Goal: Task Accomplishment & Management: Manage account settings

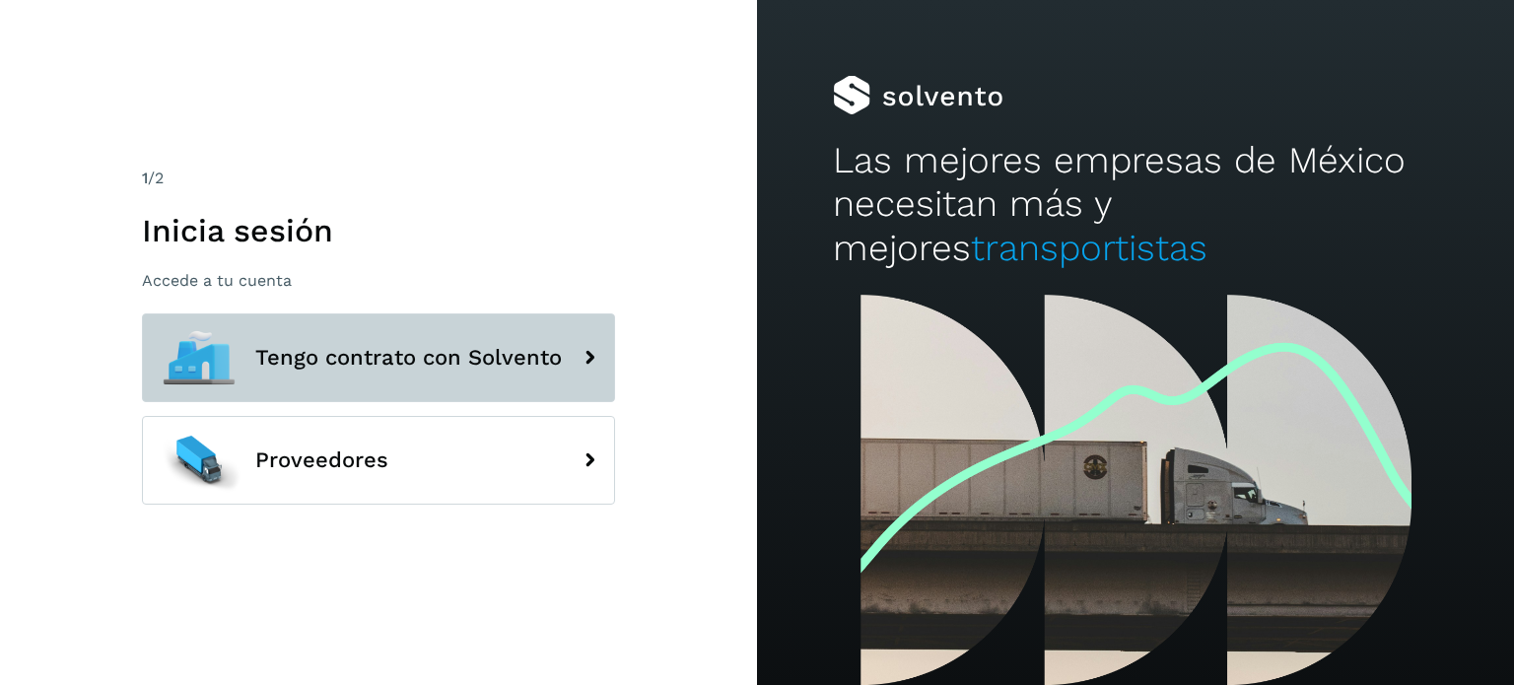
click at [390, 369] on span "Tengo contrato con Solvento" at bounding box center [408, 358] width 307 height 24
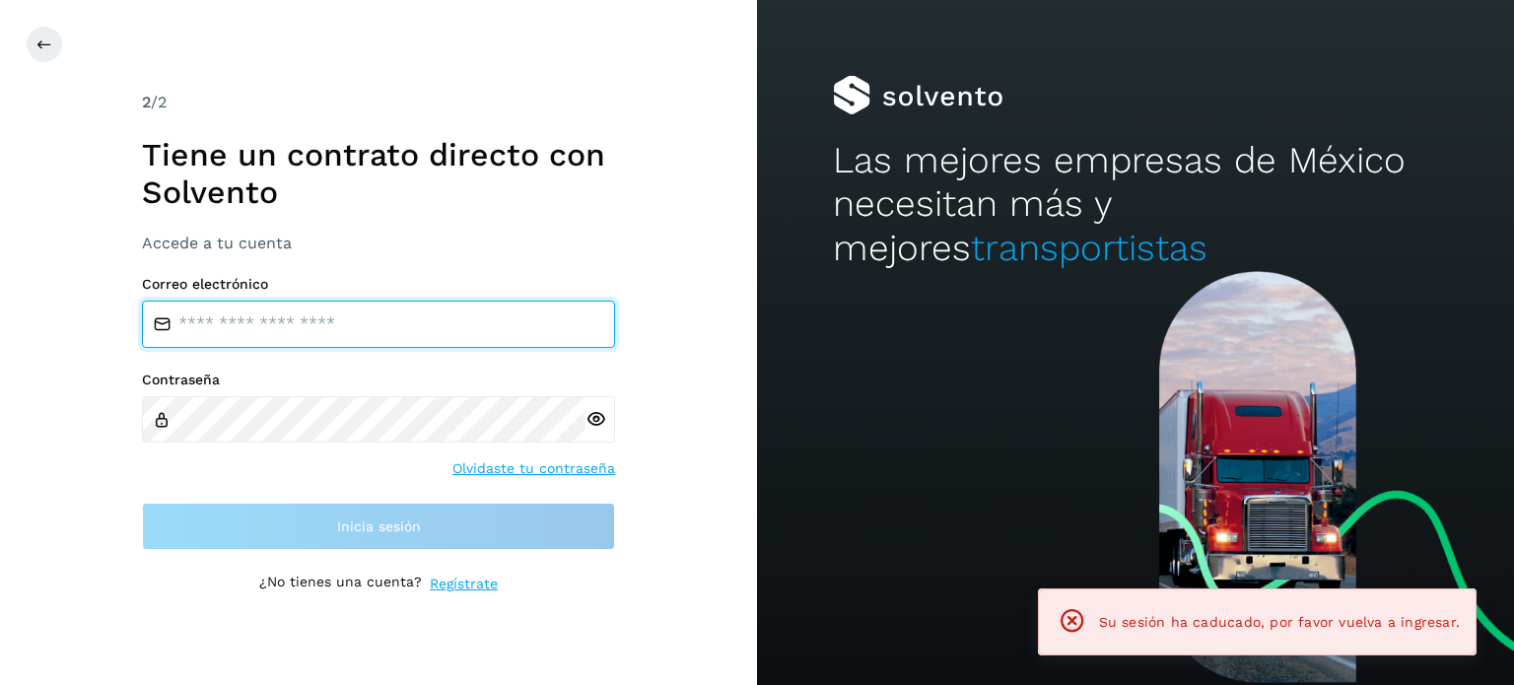
click at [343, 335] on input "email" at bounding box center [378, 324] width 473 height 47
type input "**********"
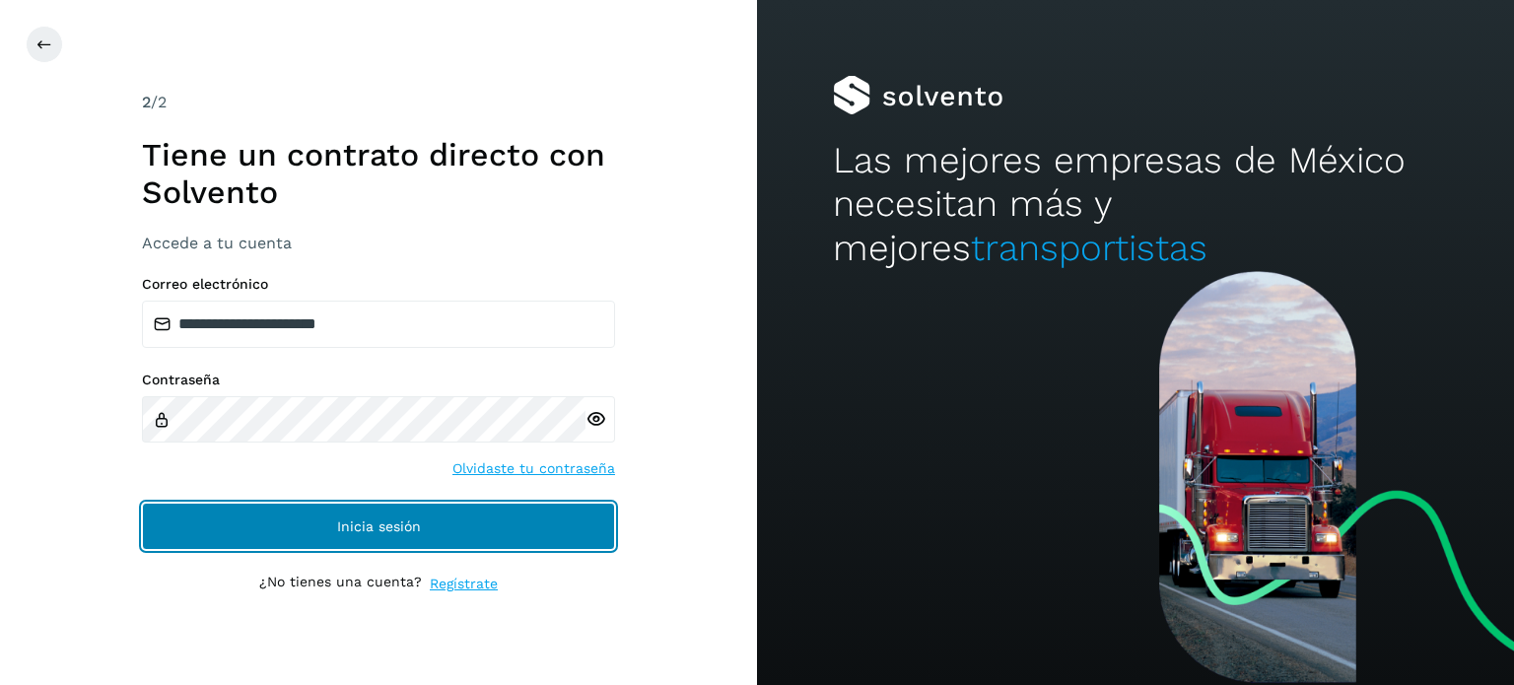
click at [355, 540] on button "Inicia sesión" at bounding box center [378, 526] width 473 height 47
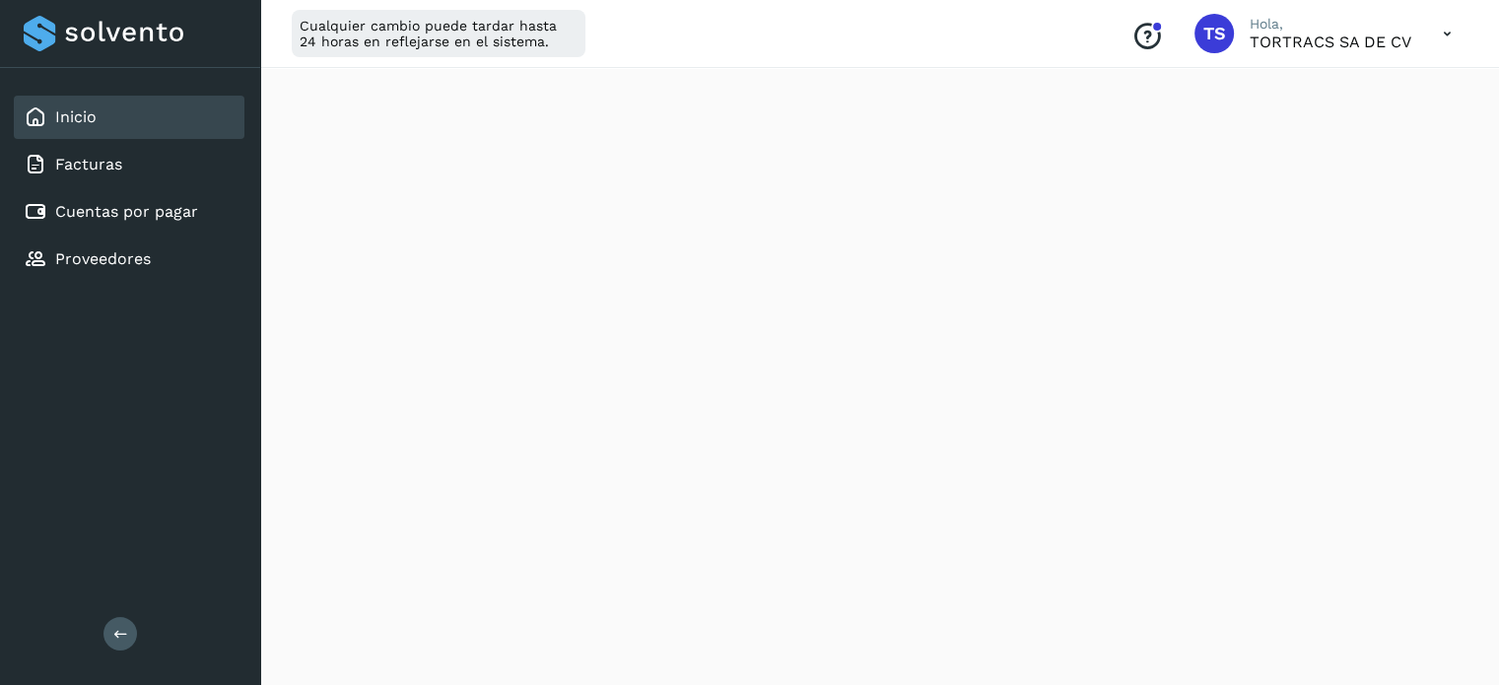
scroll to position [410, 0]
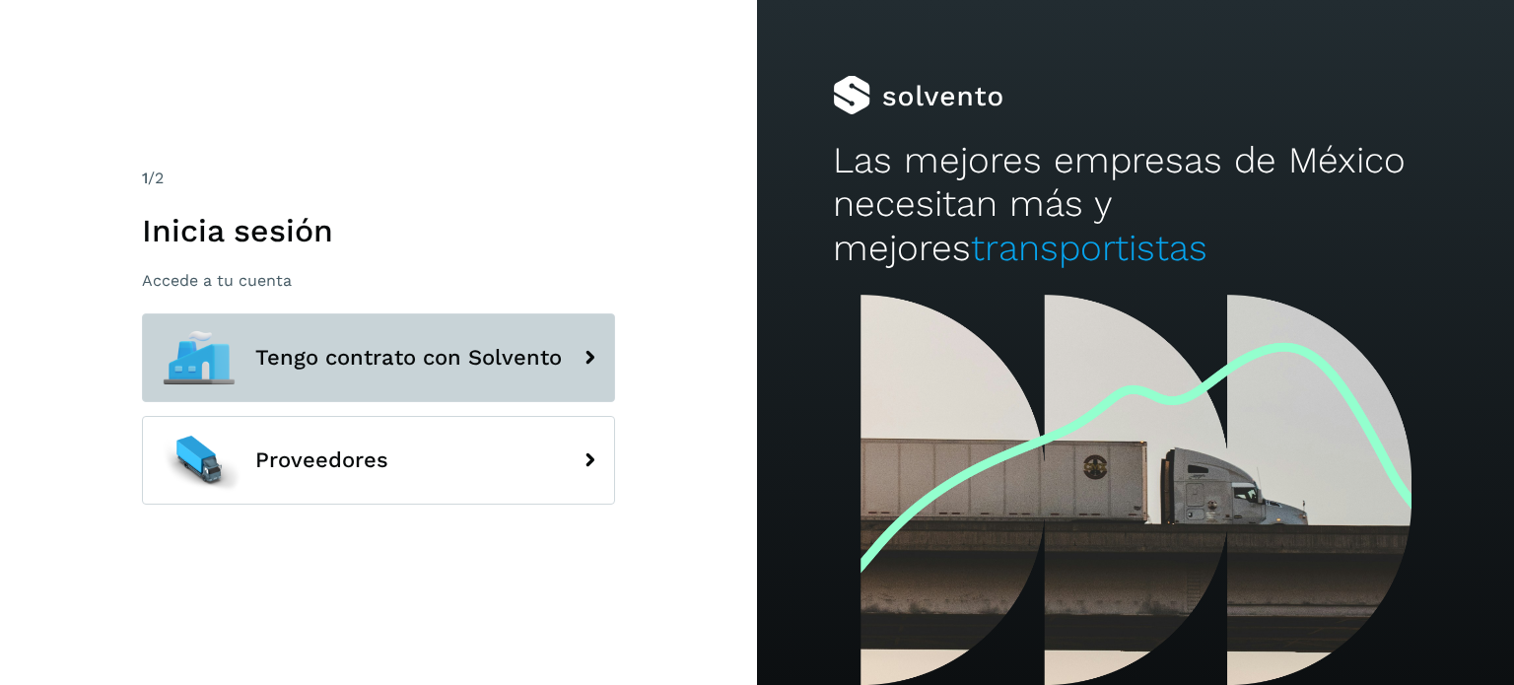
click at [388, 343] on button "Tengo contrato con Solvento" at bounding box center [378, 357] width 473 height 89
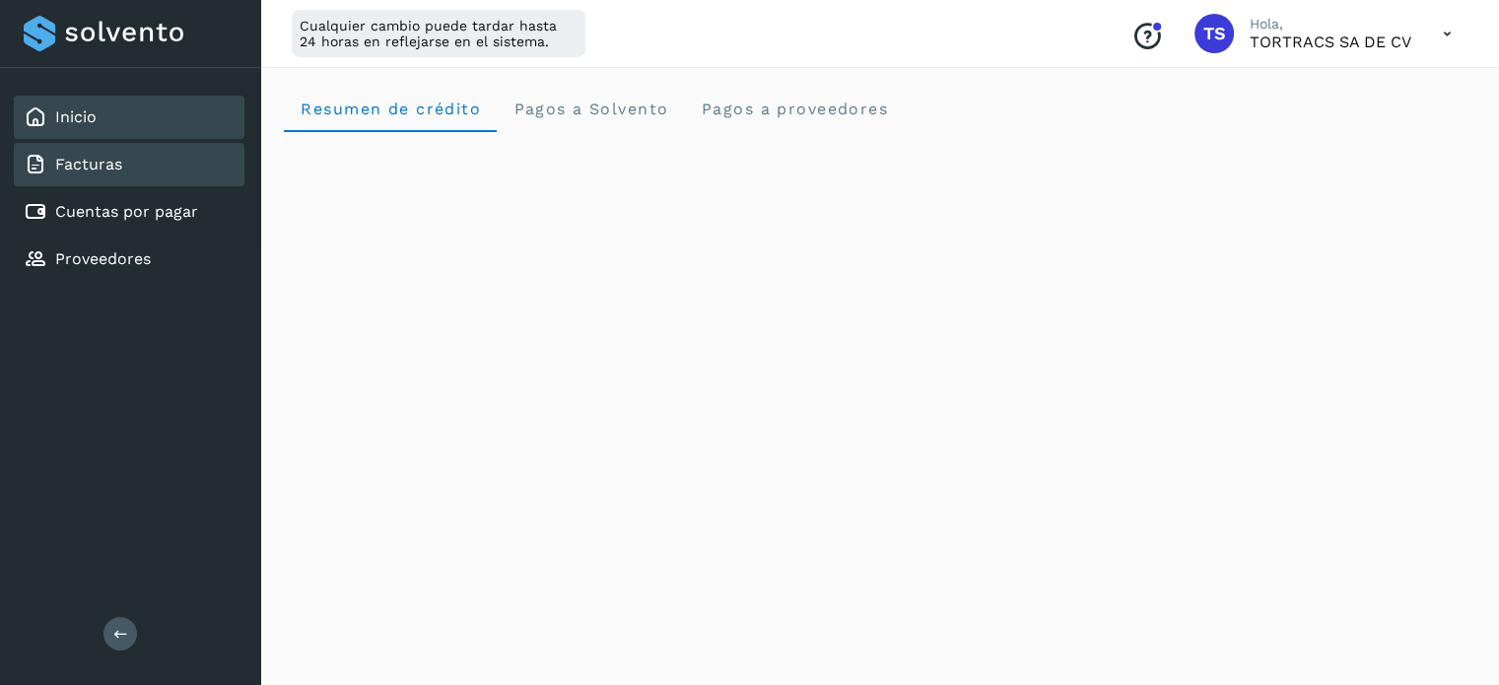
click at [112, 147] on div "Facturas" at bounding box center [129, 164] width 231 height 43
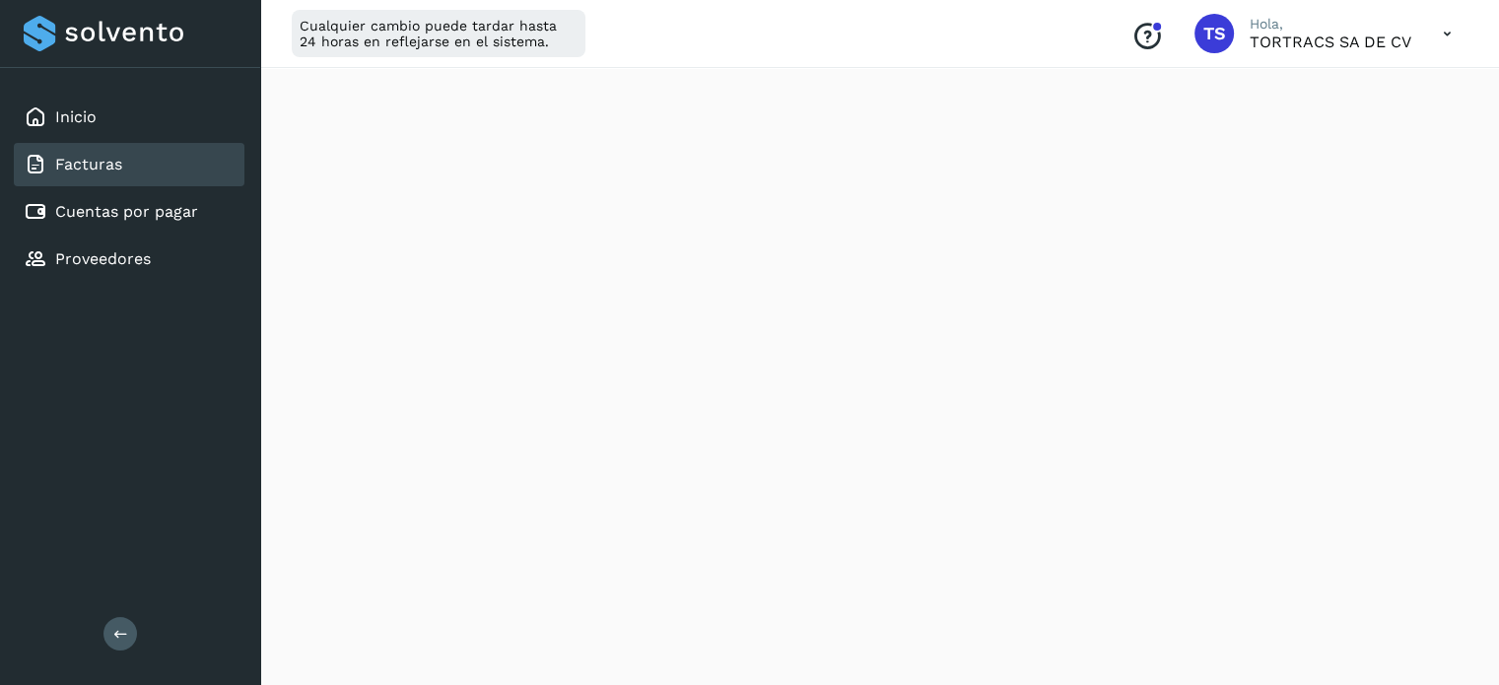
scroll to position [307, 0]
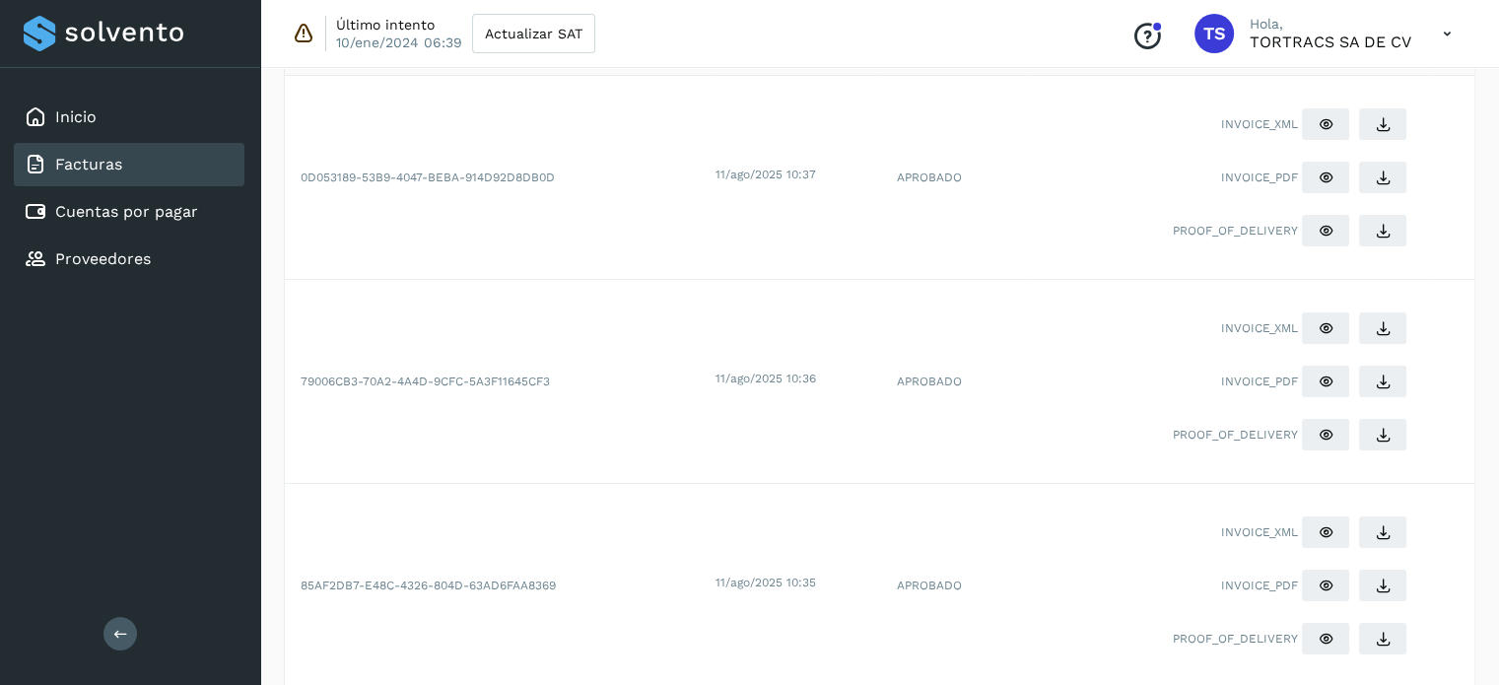
scroll to position [158, 0]
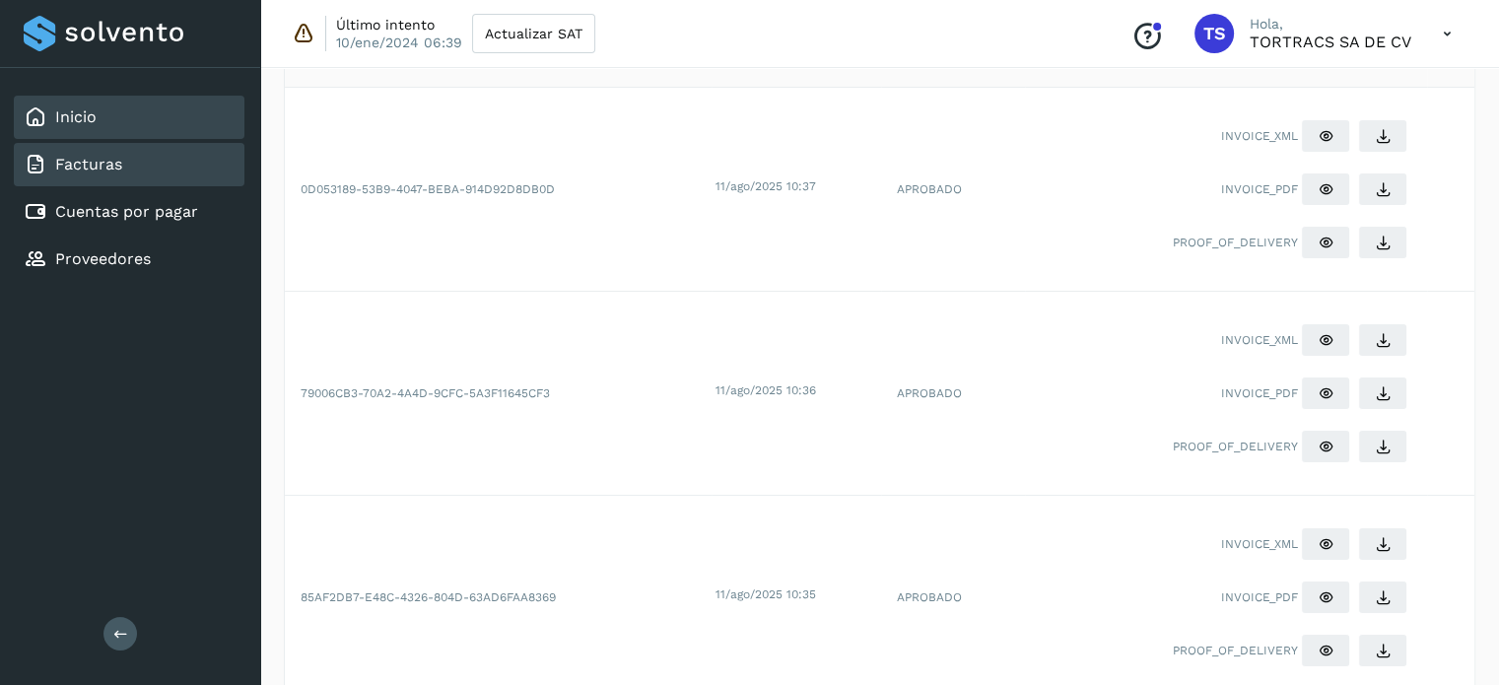
click at [99, 106] on div "Inicio" at bounding box center [129, 117] width 231 height 43
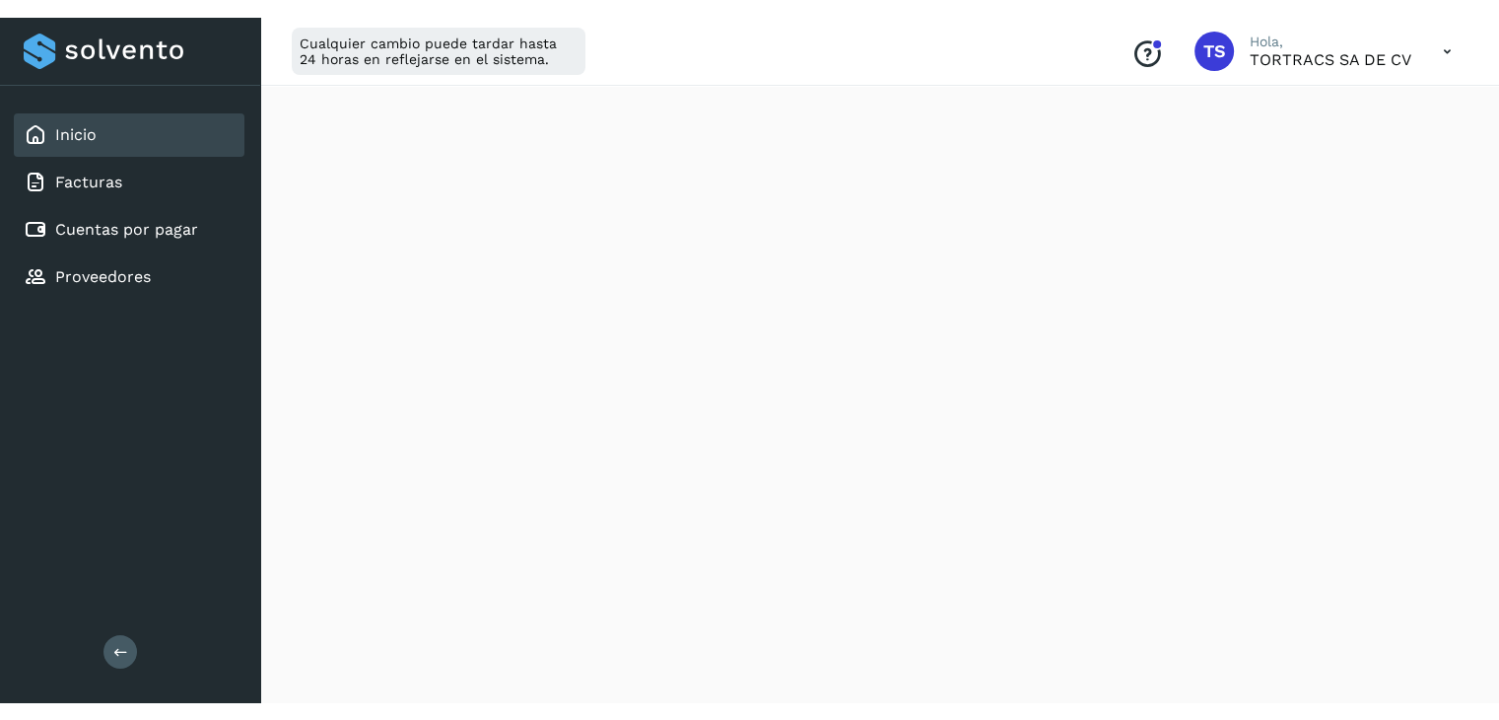
scroll to position [576, 0]
